Goal: Task Accomplishment & Management: Use online tool/utility

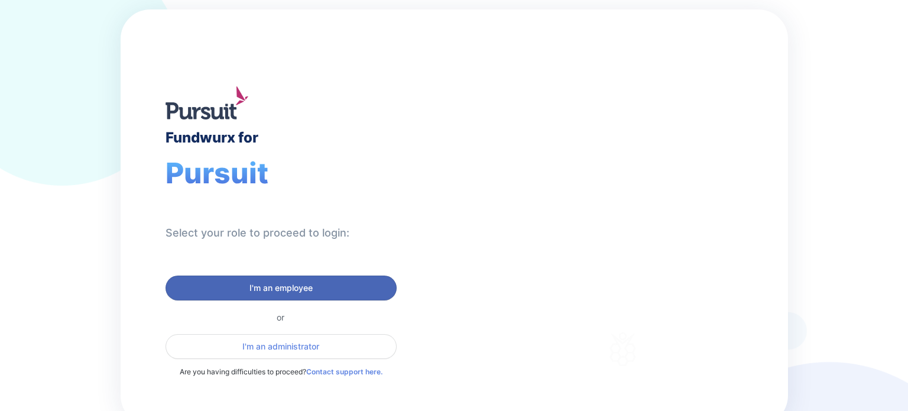
click at [267, 288] on span "I'm an employee" at bounding box center [280, 288] width 63 height 12
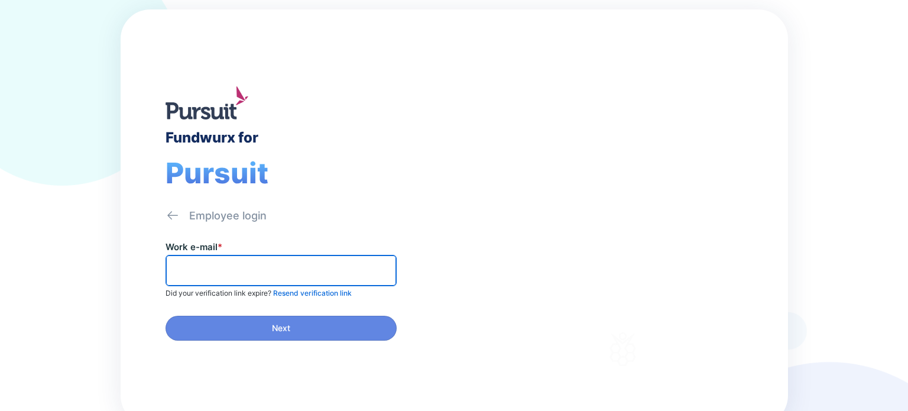
click at [241, 271] on input "text" at bounding box center [281, 270] width 220 height 18
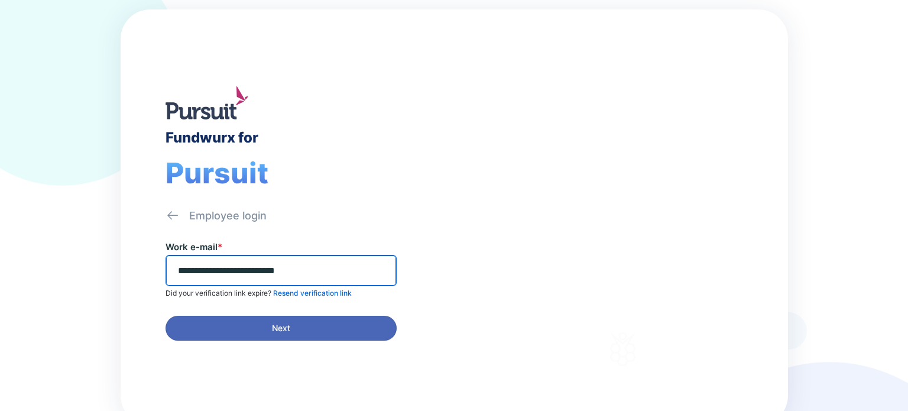
type input "**********"
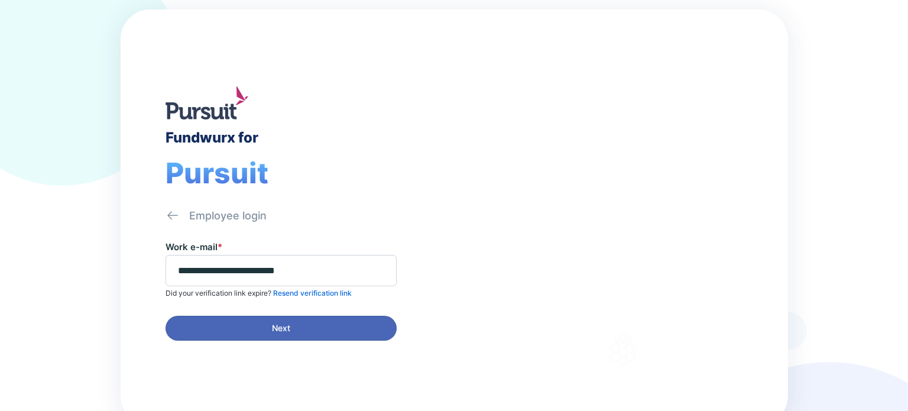
click at [217, 327] on span "Next" at bounding box center [281, 328] width 216 height 12
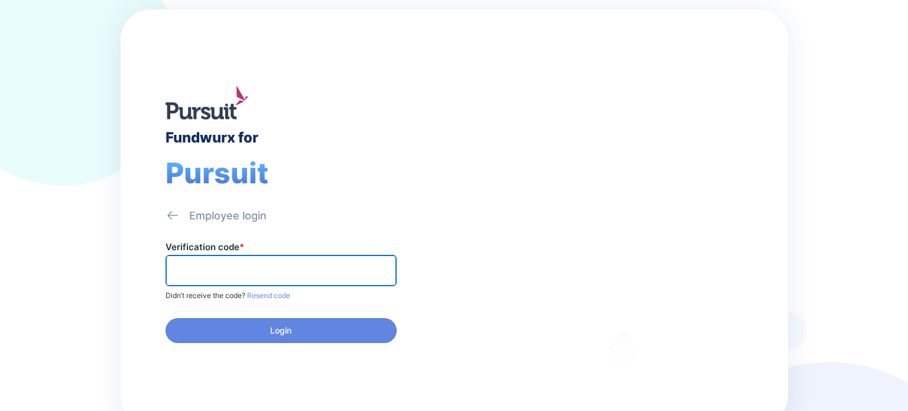
click at [276, 269] on input "text" at bounding box center [281, 270] width 220 height 18
paste input "******"
type input "******"
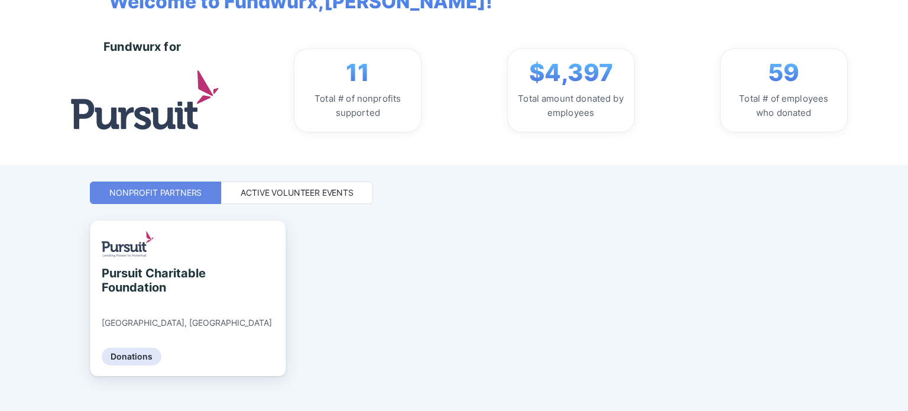
scroll to position [102, 0]
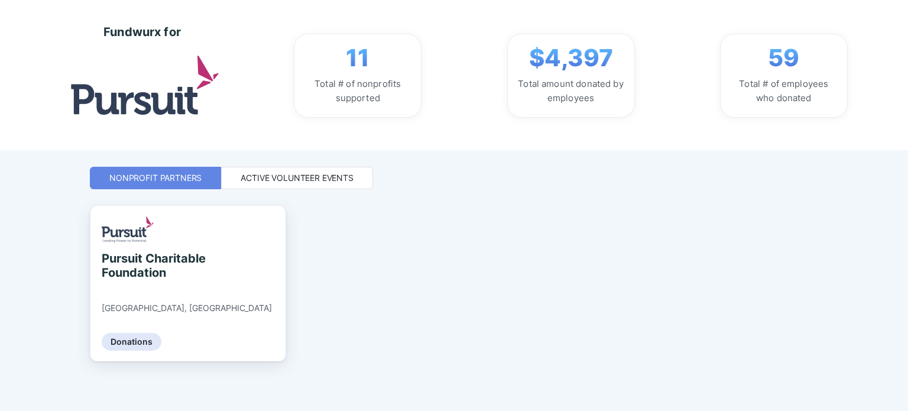
click at [307, 181] on div "Active Volunteer Events" at bounding box center [297, 178] width 113 height 12
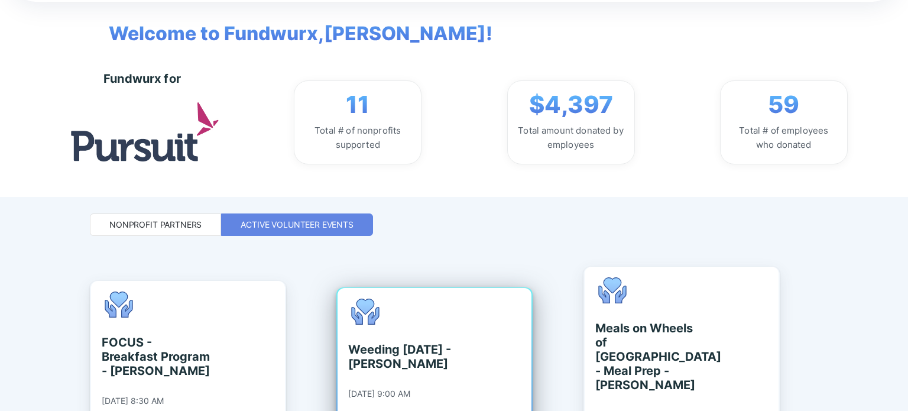
scroll to position [0, 0]
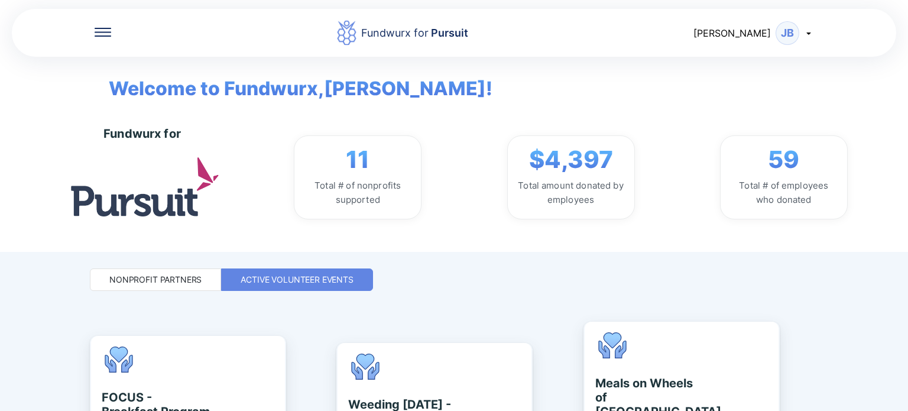
click at [806, 33] on icon at bounding box center [808, 32] width 9 height 9
click at [442, 100] on div "Welcome to Fundwurx, [PERSON_NAME] !" at bounding box center [454, 80] width 726 height 46
click at [101, 30] on icon at bounding box center [103, 32] width 17 height 9
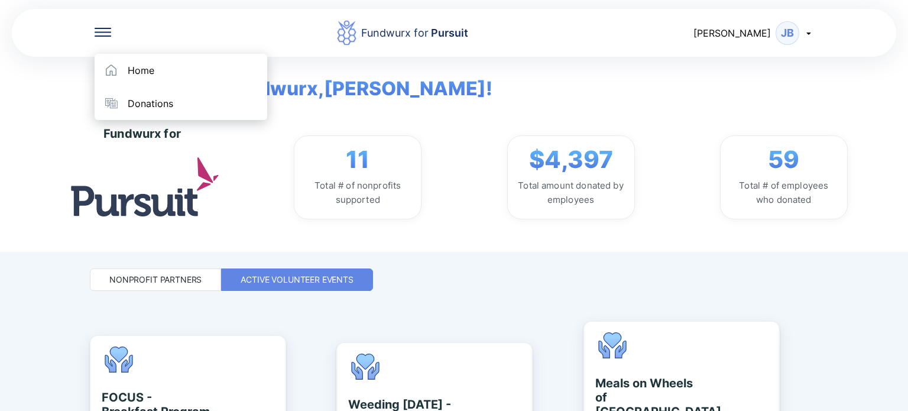
click at [395, 126] on div "Fundwurx for 11 Total # of nonprofits supported $4,397 Total amount donated by …" at bounding box center [493, 177] width 781 height 102
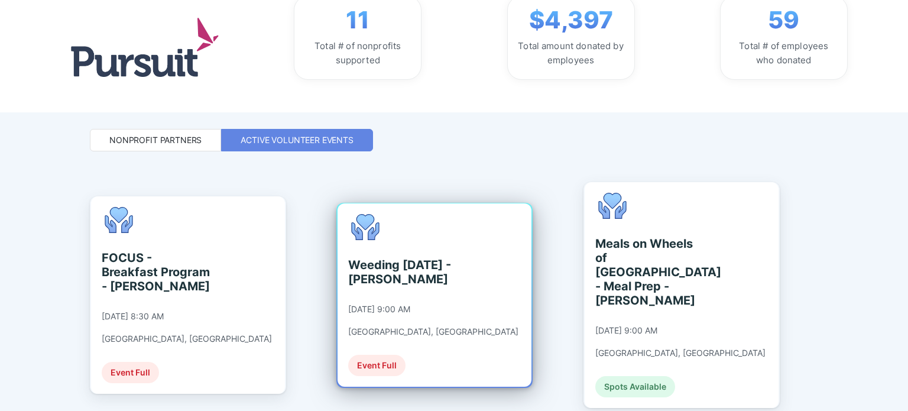
scroll to position [177, 0]
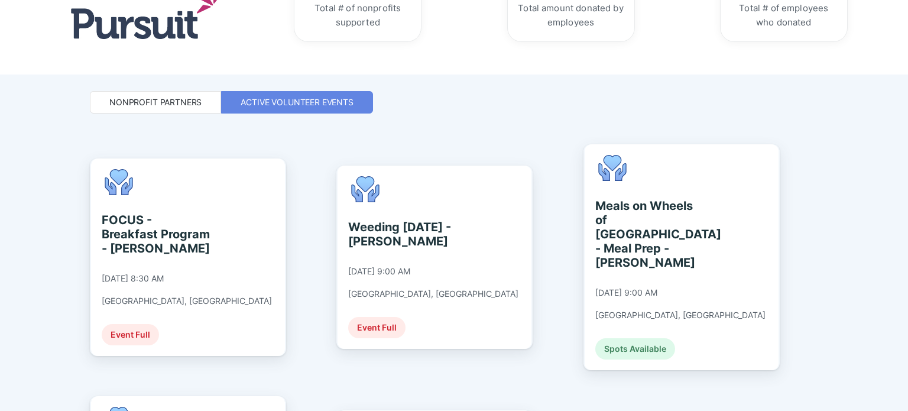
click at [184, 101] on div "Nonprofit Partners" at bounding box center [155, 102] width 92 height 12
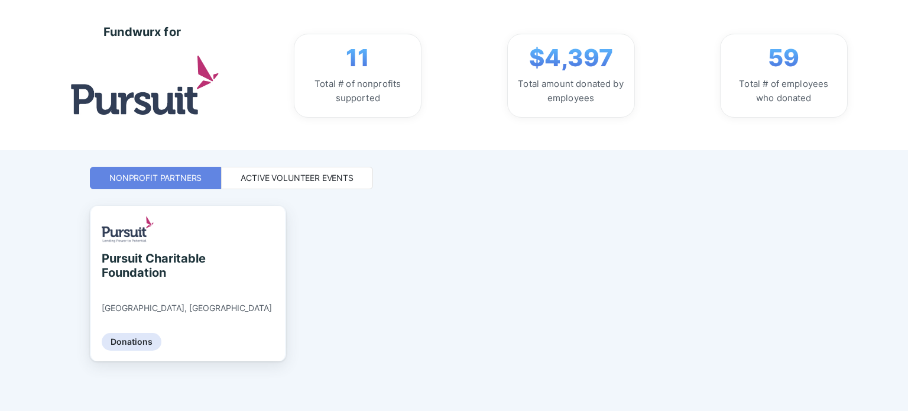
click at [302, 179] on div "Active Volunteer Events" at bounding box center [297, 178] width 113 height 12
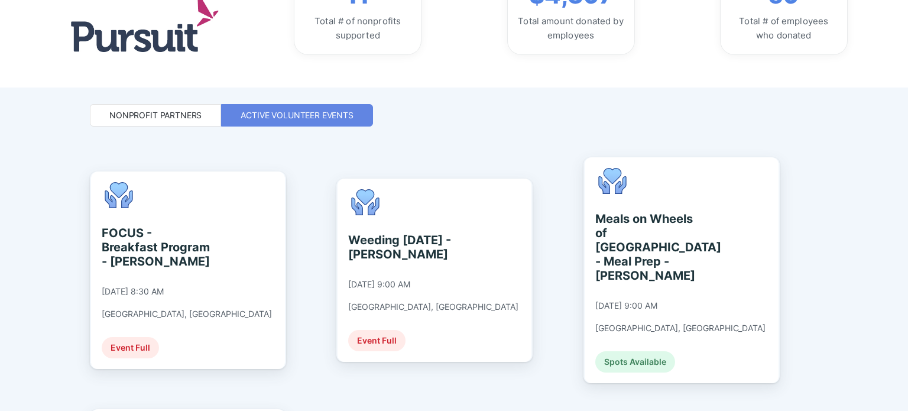
scroll to position [355, 0]
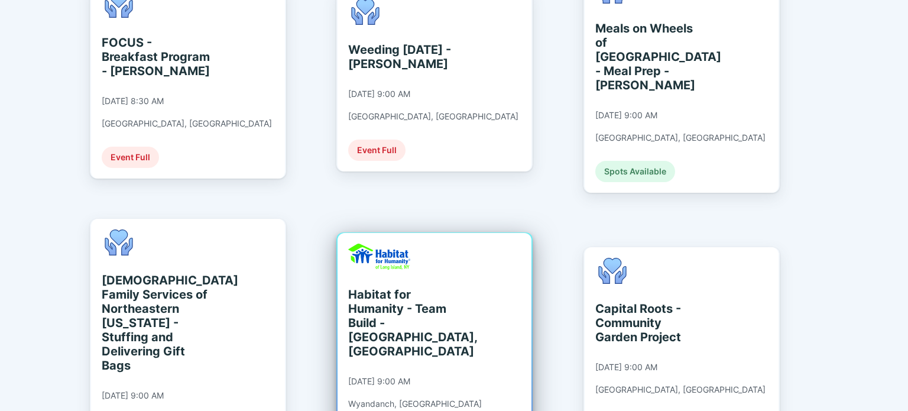
click at [414, 287] on div "Habitat for Humanity - Team Build - [GEOGRAPHIC_DATA], [GEOGRAPHIC_DATA]" at bounding box center [402, 322] width 108 height 71
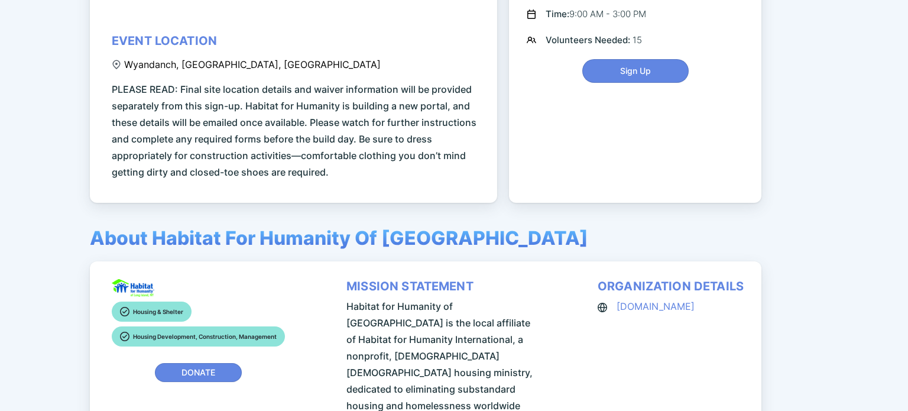
scroll to position [296, 0]
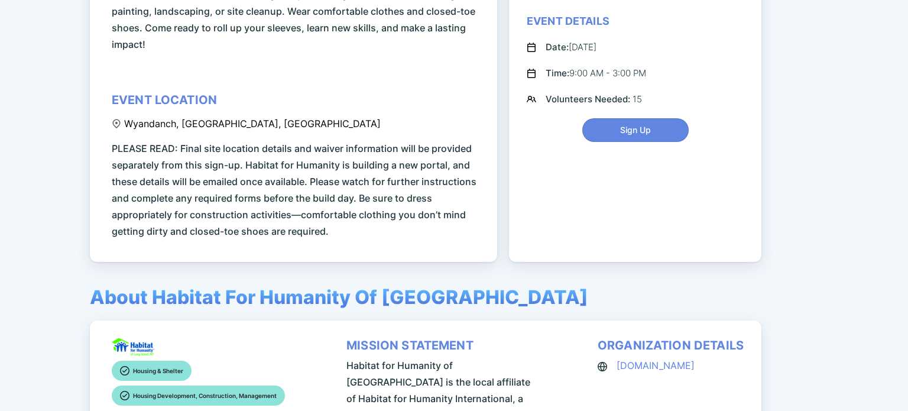
drag, startPoint x: 124, startPoint y: 82, endPoint x: 220, endPoint y: 83, distance: 96.3
click at [220, 83] on div "event description Join us for a hands-on Team Build Day with Habitat for Humani…" at bounding box center [296, 75] width 368 height 327
drag, startPoint x: 128, startPoint y: 85, endPoint x: 219, endPoint y: 80, distance: 91.1
click at [219, 118] on div "Wyandanch, [GEOGRAPHIC_DATA], [GEOGRAPHIC_DATA]" at bounding box center [246, 124] width 269 height 12
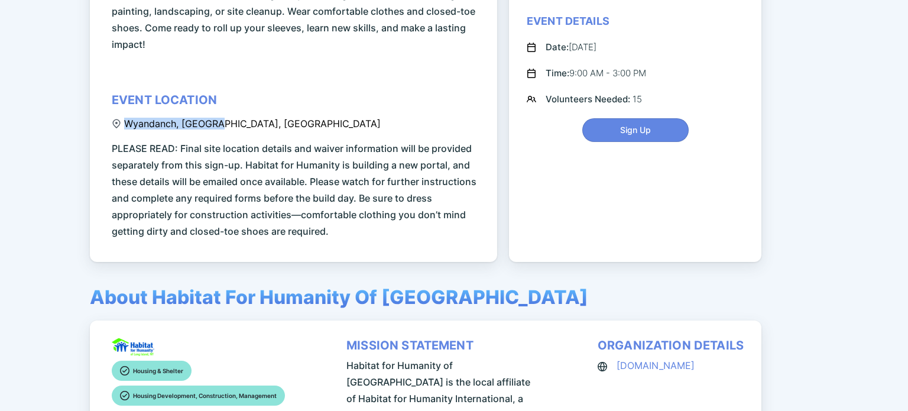
copy div "Wyandanch, [GEOGRAPHIC_DATA], [GEOGRAPHIC_DATA]"
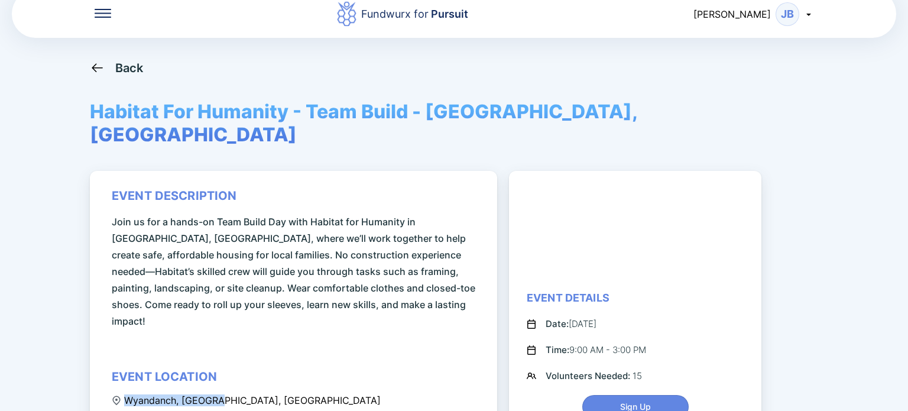
scroll to position [0, 0]
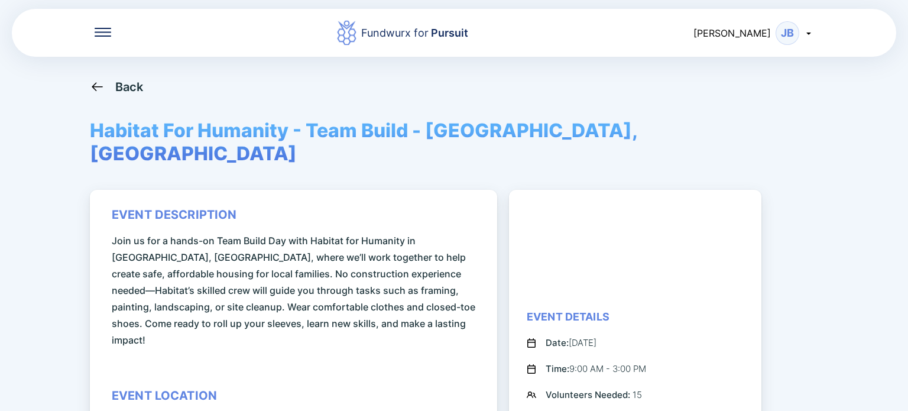
click at [94, 91] on icon at bounding box center [97, 86] width 15 height 15
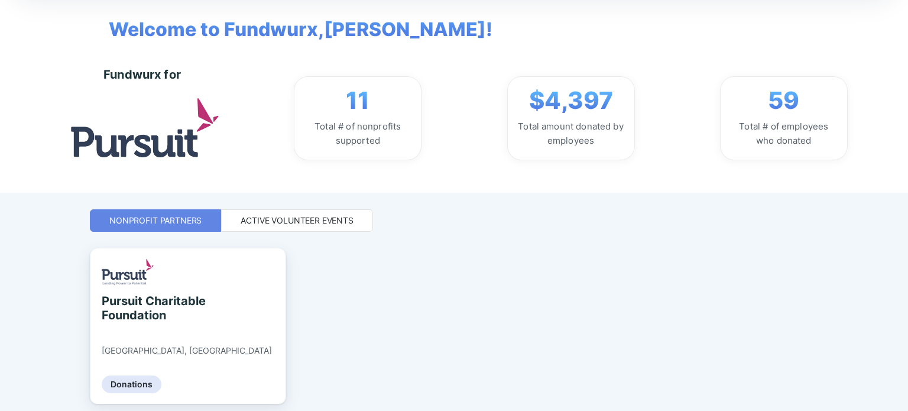
scroll to position [102, 0]
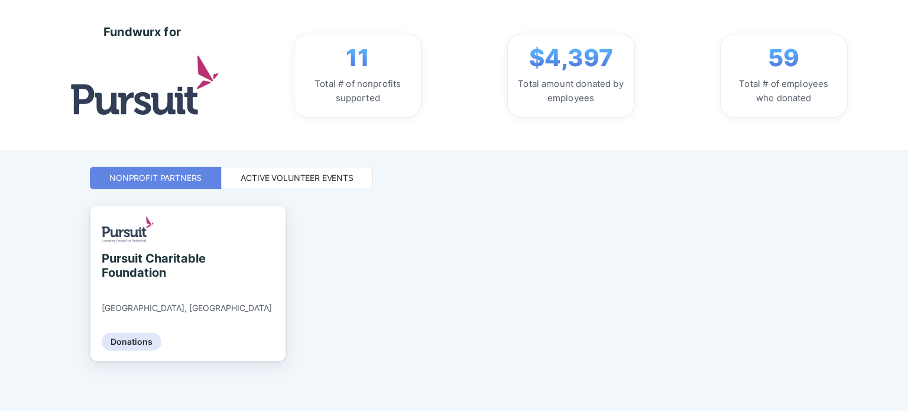
click at [329, 181] on div "Active Volunteer Events" at bounding box center [297, 178] width 113 height 12
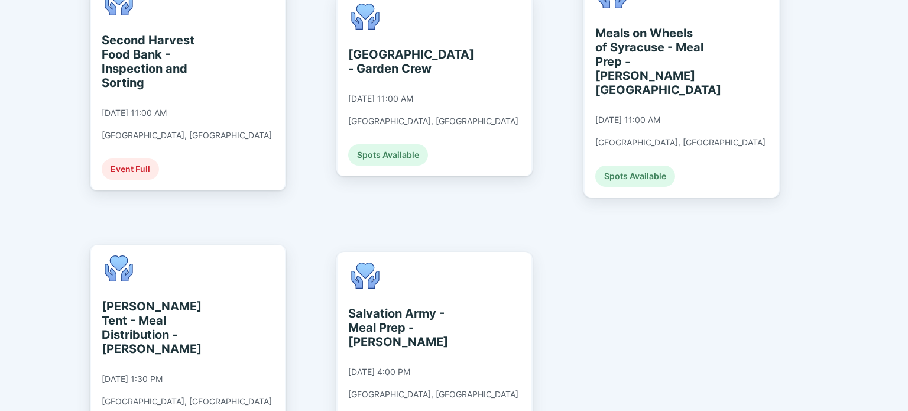
scroll to position [1949, 0]
